Goal: Information Seeking & Learning: Learn about a topic

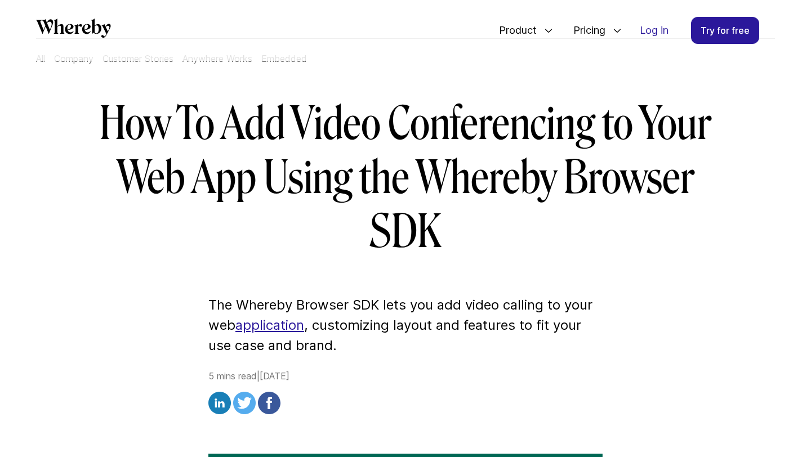
scroll to position [69, 0]
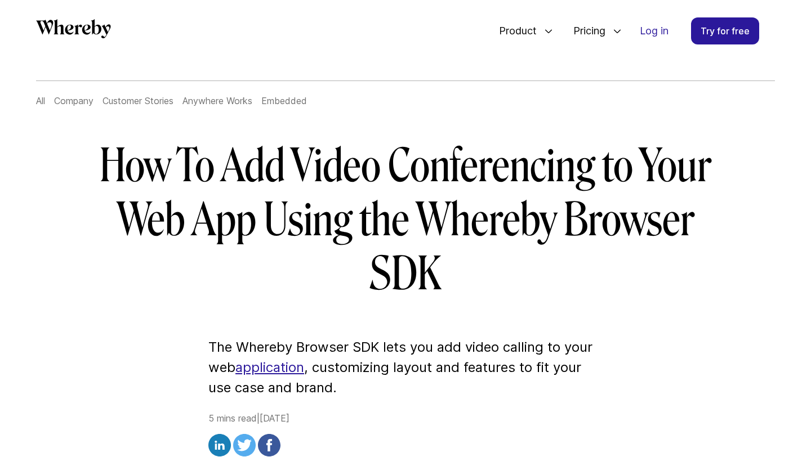
click at [285, 369] on link "application" at bounding box center [269, 367] width 69 height 16
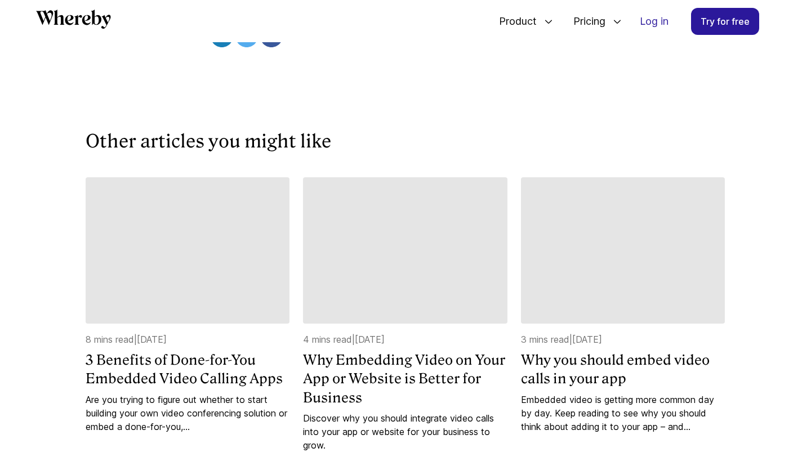
scroll to position [3181, 0]
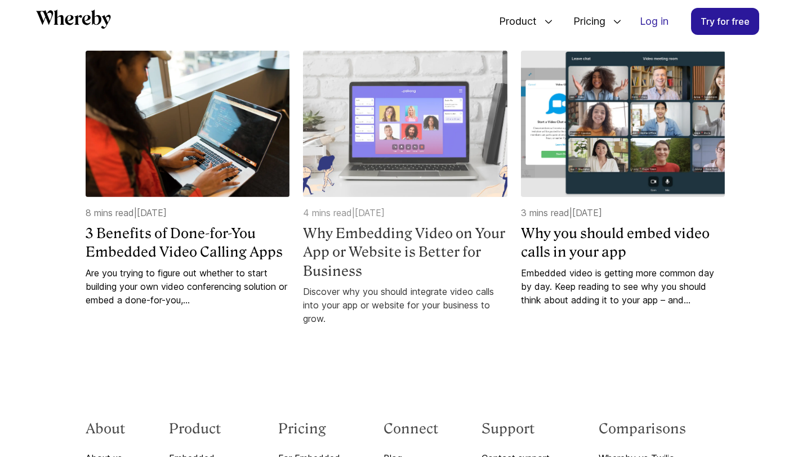
click at [458, 197] on img at bounding box center [405, 124] width 204 height 146
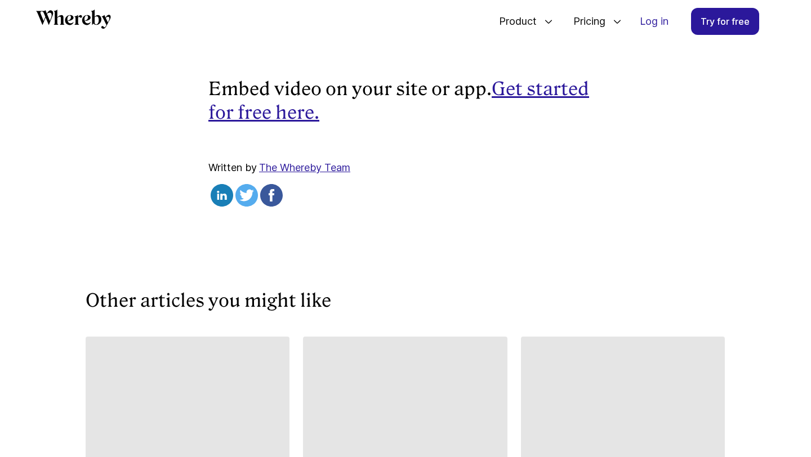
scroll to position [3318, 0]
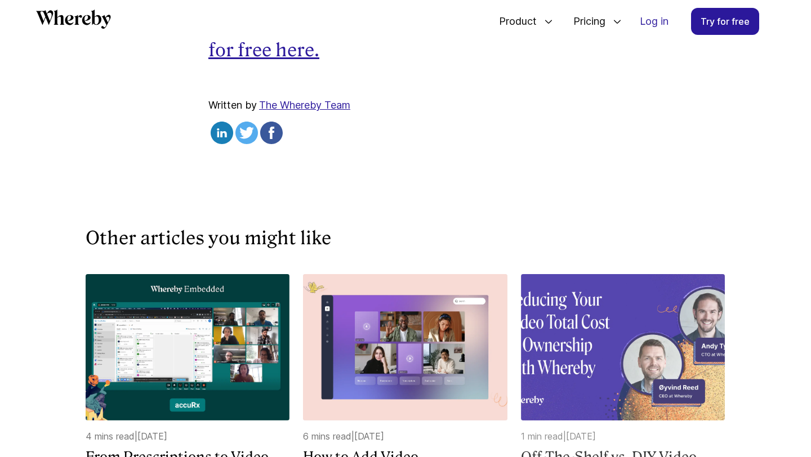
click at [631, 304] on img at bounding box center [623, 347] width 204 height 146
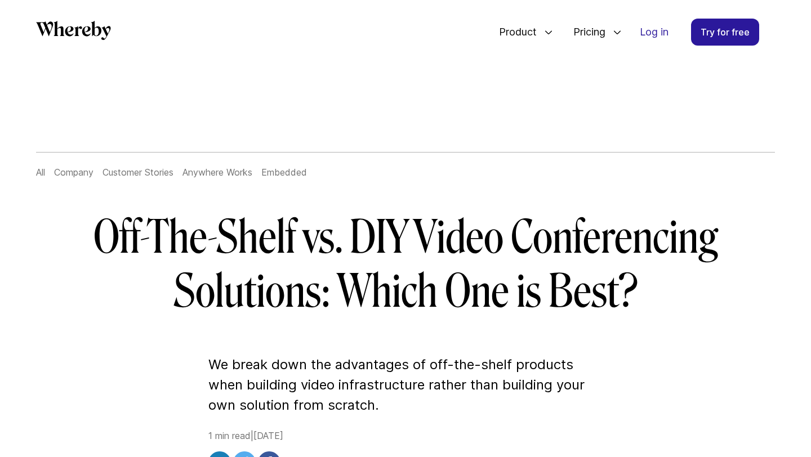
click at [239, 173] on link "Anywhere Works" at bounding box center [217, 172] width 70 height 11
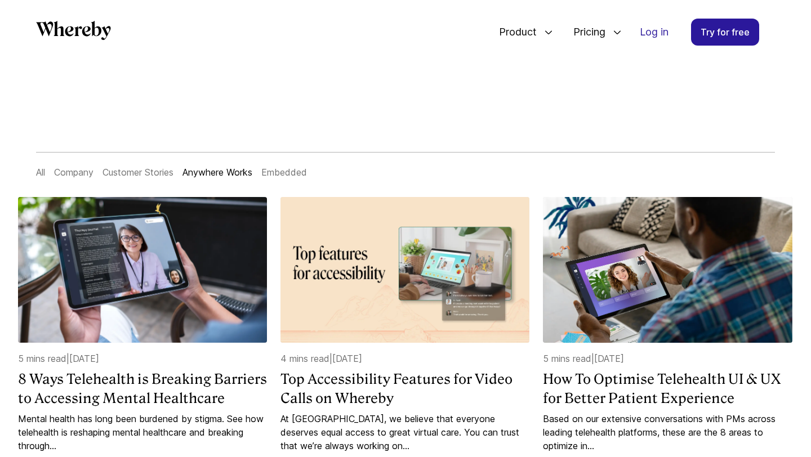
click at [293, 173] on link "Embedded" at bounding box center [284, 172] width 46 height 11
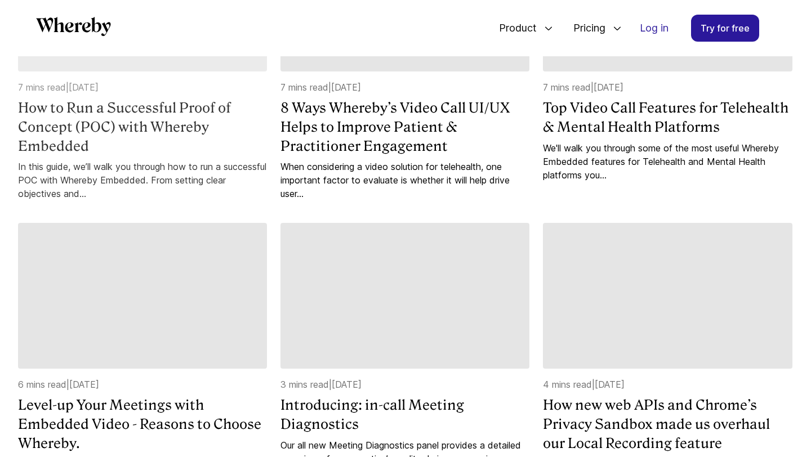
scroll to position [273, 0]
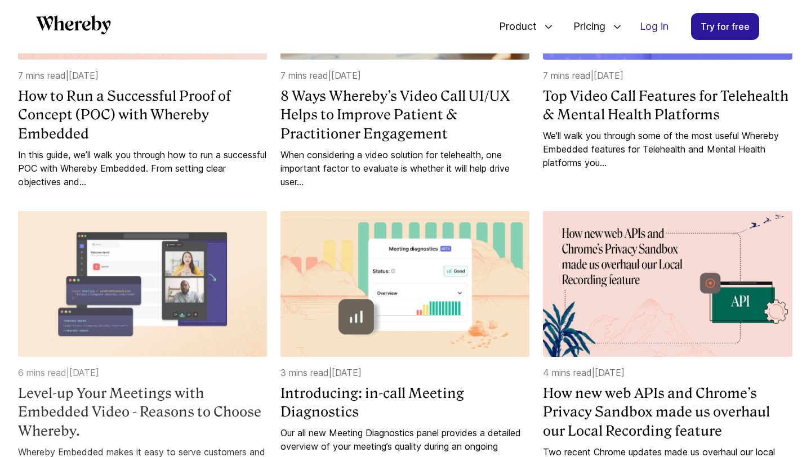
click at [167, 271] on img at bounding box center [142, 284] width 249 height 146
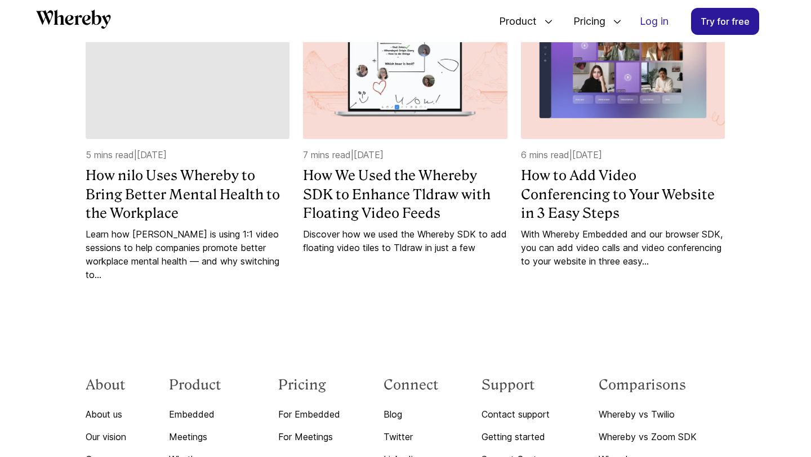
scroll to position [3456, 0]
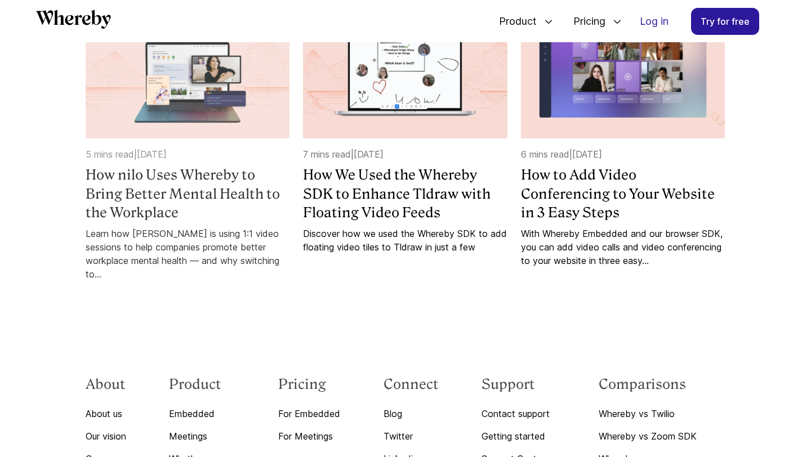
click at [242, 139] on img at bounding box center [188, 66] width 204 height 146
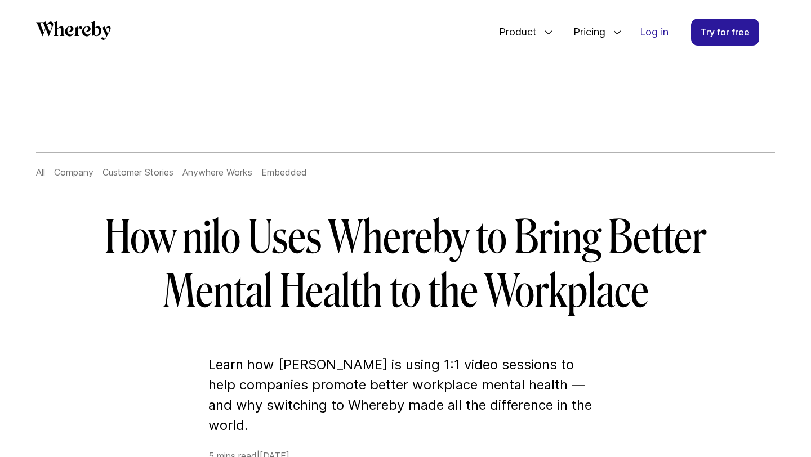
scroll to position [3456, 0]
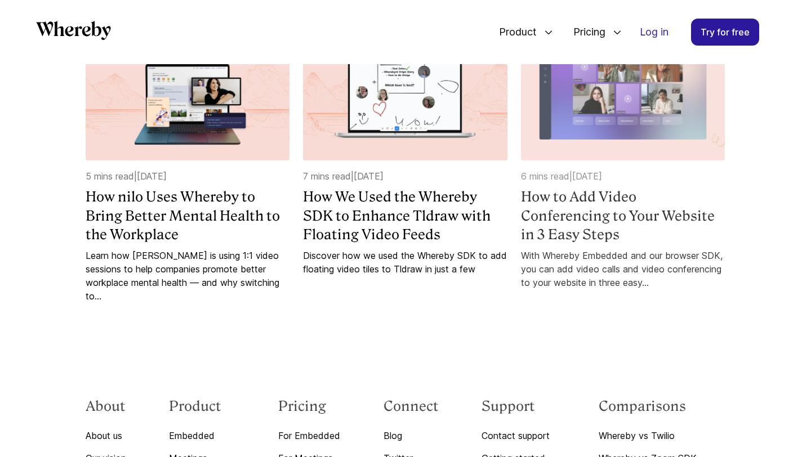
click at [653, 244] on h4 "How to Add Video Conferencing to Your Website in 3 Easy Steps" at bounding box center [623, 216] width 204 height 57
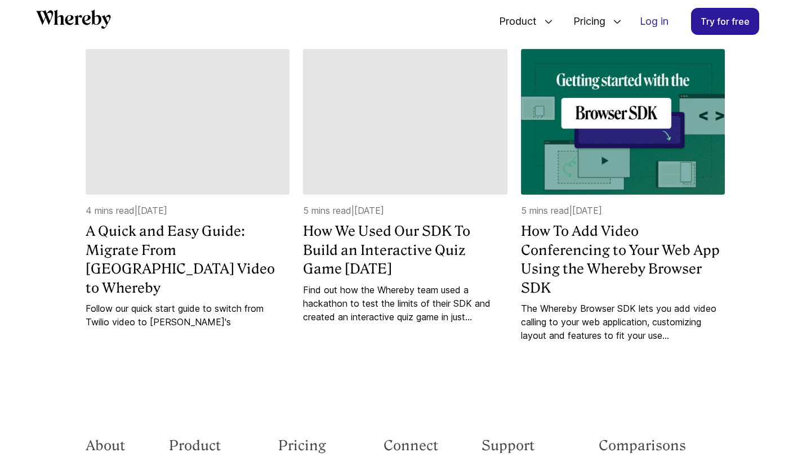
scroll to position [5852, 0]
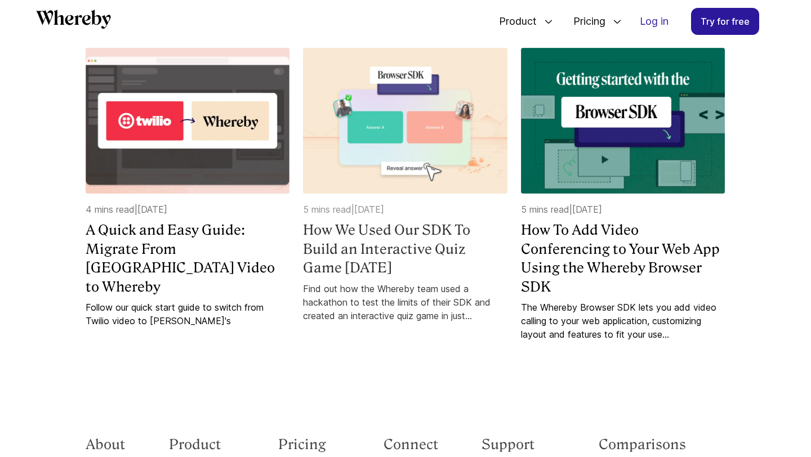
click at [462, 278] on h4 "How We Used Our SDK To Build an Interactive Quiz Game in 2 Days" at bounding box center [405, 249] width 204 height 57
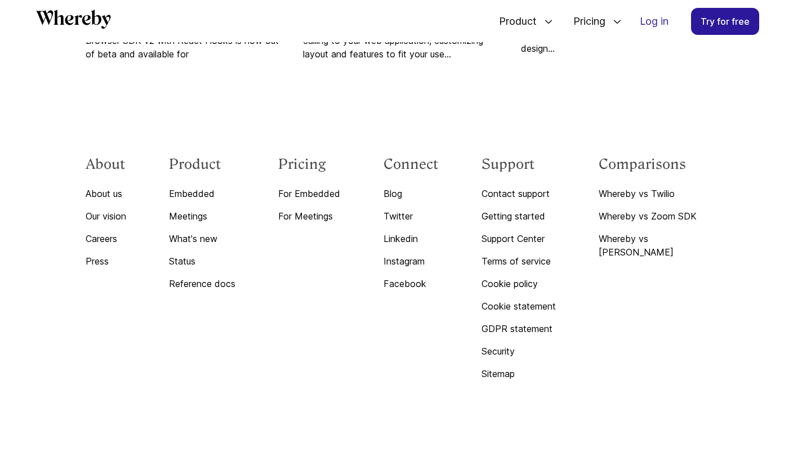
scroll to position [4968, 0]
click at [219, 242] on link "What's new" at bounding box center [202, 239] width 66 height 14
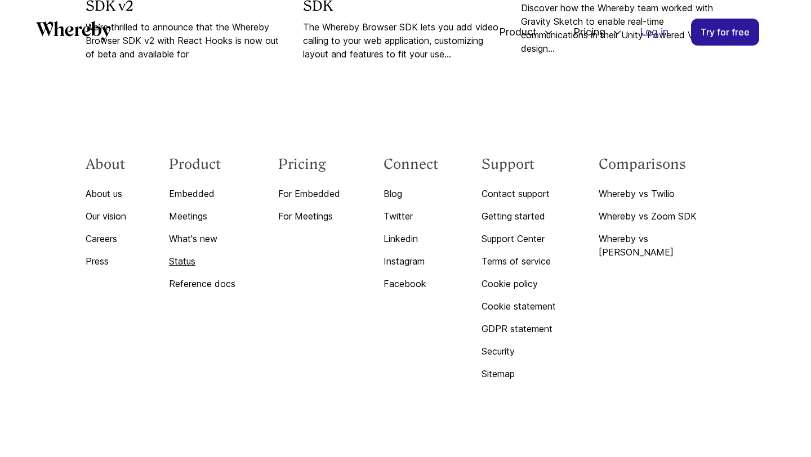
click at [211, 268] on link "Status" at bounding box center [202, 262] width 66 height 14
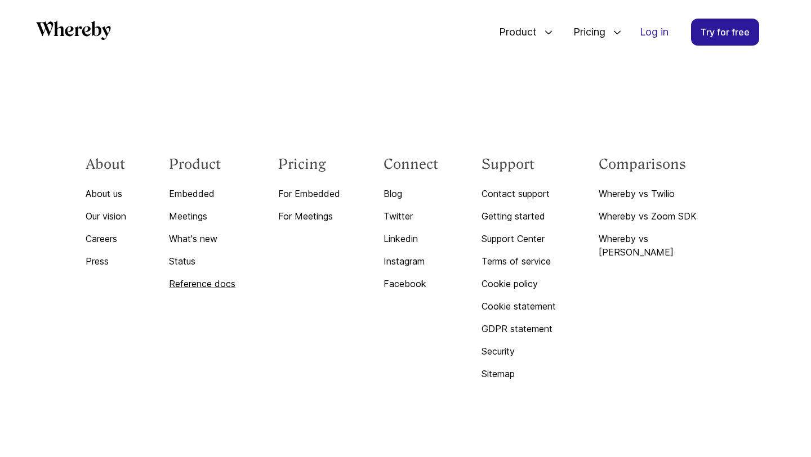
click at [217, 291] on link "Reference docs" at bounding box center [202, 284] width 66 height 14
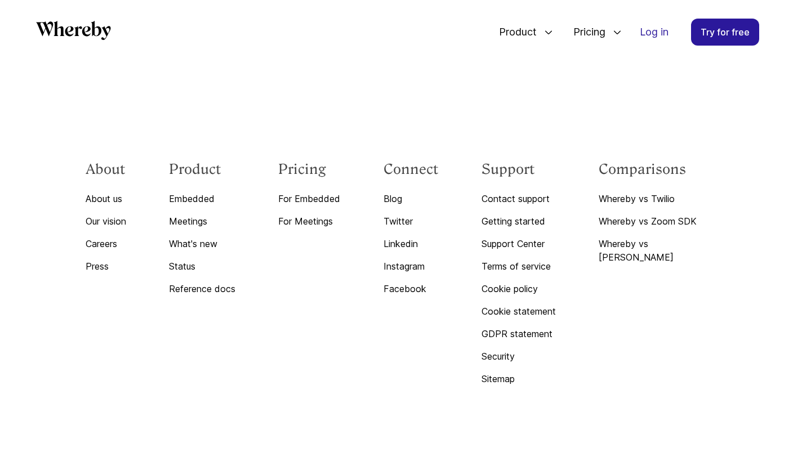
scroll to position [4955, 0]
click at [99, 272] on link "Press" at bounding box center [106, 265] width 41 height 14
click at [109, 251] on link "Careers" at bounding box center [106, 245] width 41 height 14
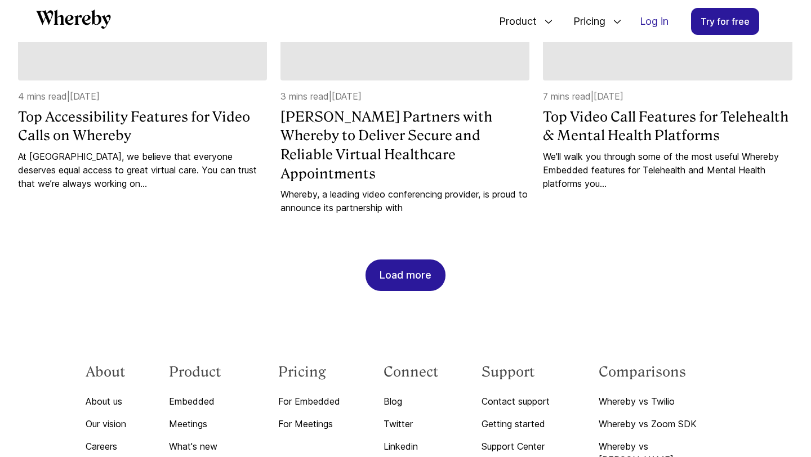
scroll to position [1223, 0]
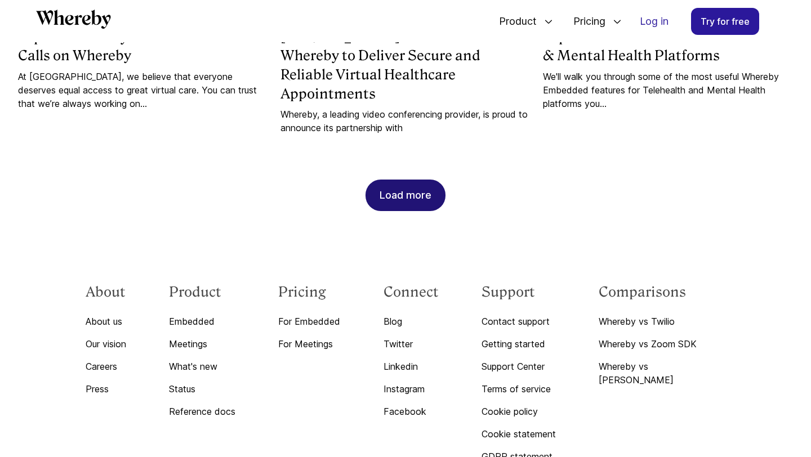
click at [421, 182] on div "Load more" at bounding box center [406, 195] width 52 height 30
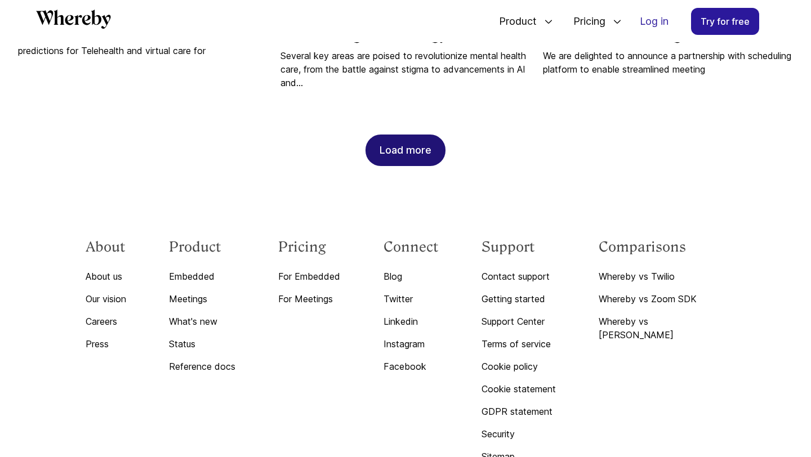
scroll to position [1851, 0]
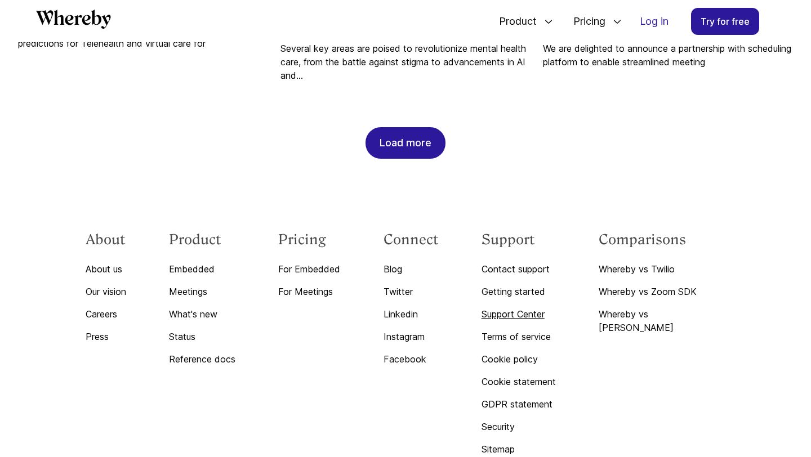
click at [540, 307] on link "Support Center" at bounding box center [519, 314] width 74 height 14
